Goal: Task Accomplishment & Management: Manage account settings

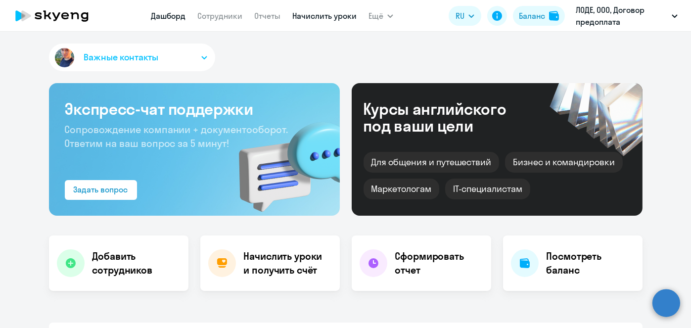
select select "30"
click at [329, 16] on link "Начислить уроки" at bounding box center [324, 16] width 64 height 10
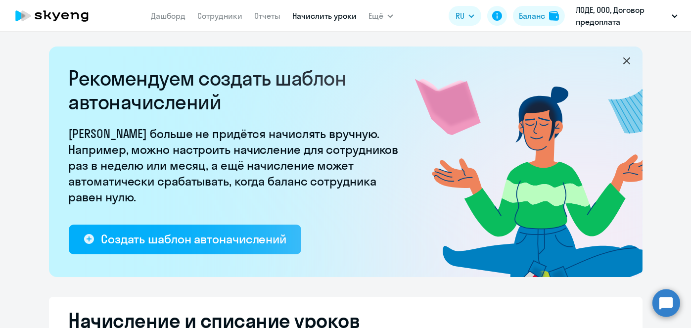
select select "10"
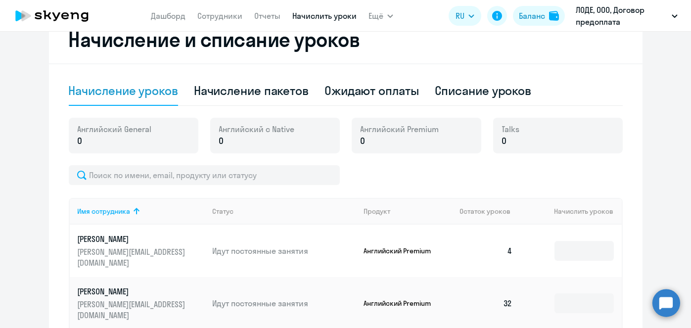
scroll to position [283, 0]
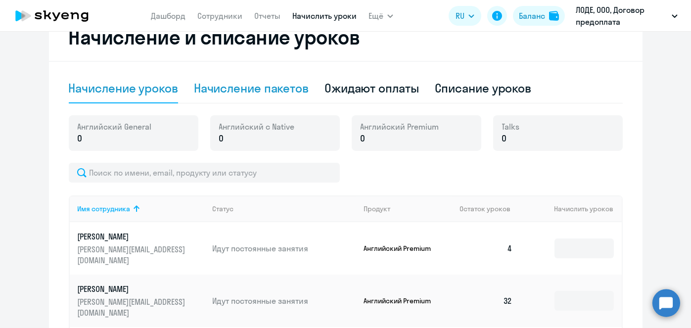
click at [273, 94] on div "Начисление пакетов" at bounding box center [251, 88] width 115 height 16
select select "10"
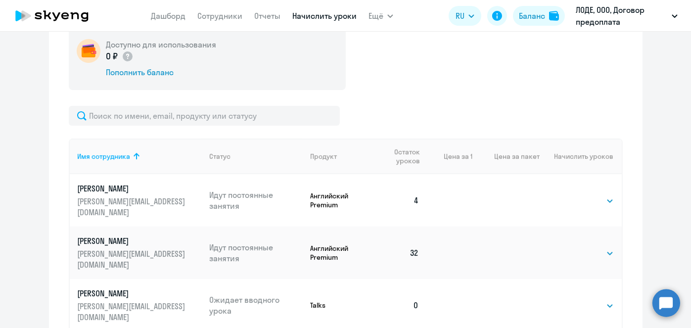
scroll to position [373, 0]
click at [606, 195] on select "Выбрать 4 8 16 32 64 96 128" at bounding box center [593, 200] width 41 height 12
select select "64"
click at [573, 194] on select "Выбрать 4 8 16 32 64 96 128" at bounding box center [593, 200] width 41 height 12
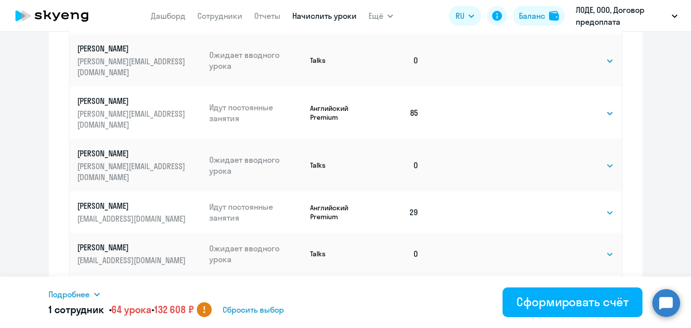
scroll to position [716, 0]
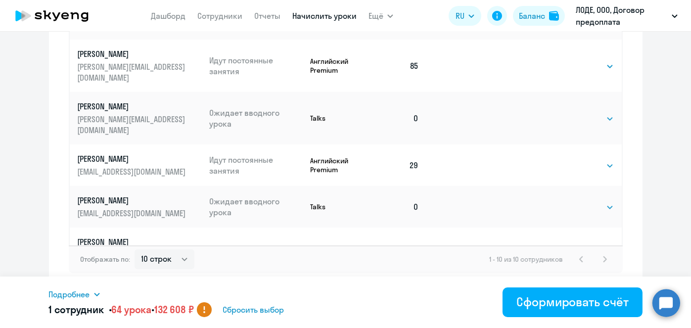
drag, startPoint x: 690, startPoint y: 278, endPoint x: 688, endPoint y: 270, distance: 8.5
click at [688, 270] on body "[PERSON_NAME] Отчеты Начислить уроки Ещё Дашборд Сотрудники Отчеты Начислить ур…" at bounding box center [345, 164] width 691 height 328
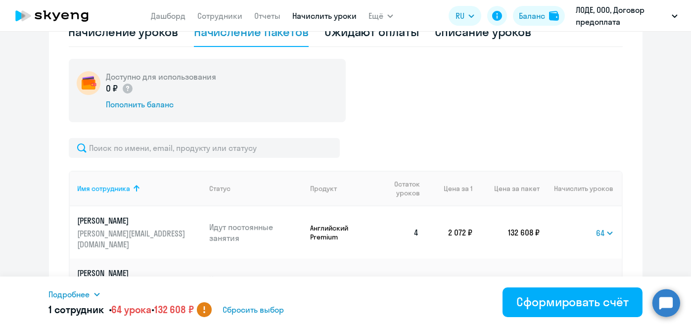
scroll to position [336, 0]
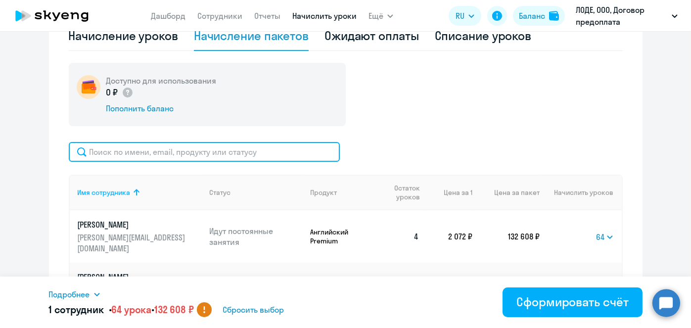
click at [282, 152] on input "text" at bounding box center [204, 152] width 271 height 20
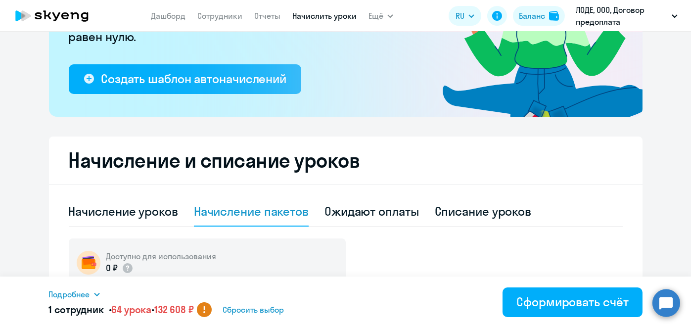
scroll to position [161, 0]
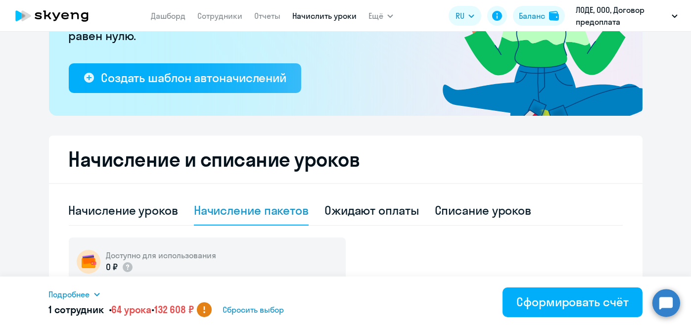
type input "ряз"
click at [220, 23] on nav "[PERSON_NAME] Отчеты Начислить уроки" at bounding box center [254, 16] width 206 height 20
click at [218, 22] on nav "[PERSON_NAME] Отчеты Начислить уроки" at bounding box center [254, 16] width 206 height 20
click at [215, 18] on link "Сотрудники" at bounding box center [219, 16] width 45 height 10
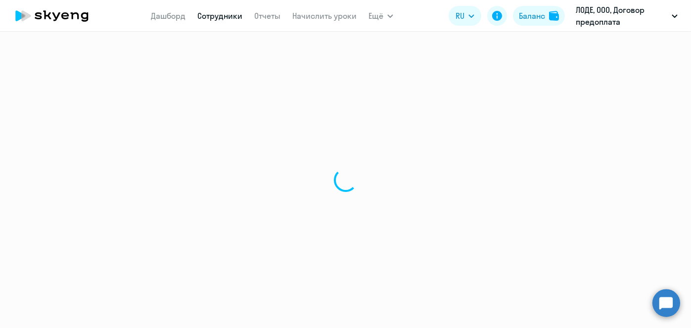
select select "30"
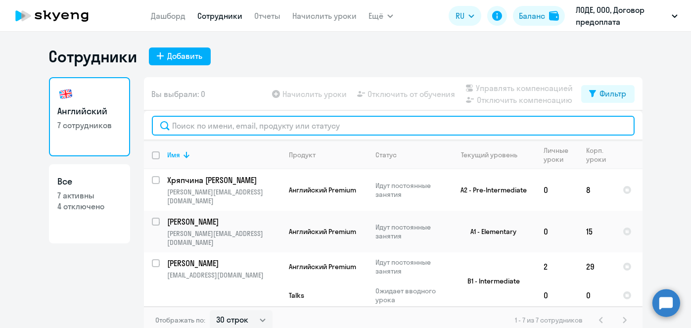
click at [443, 117] on input "text" at bounding box center [393, 126] width 483 height 20
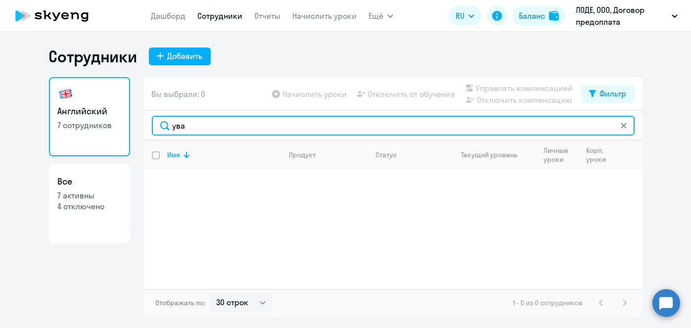
type input "ува"
